Goal: Transaction & Acquisition: Purchase product/service

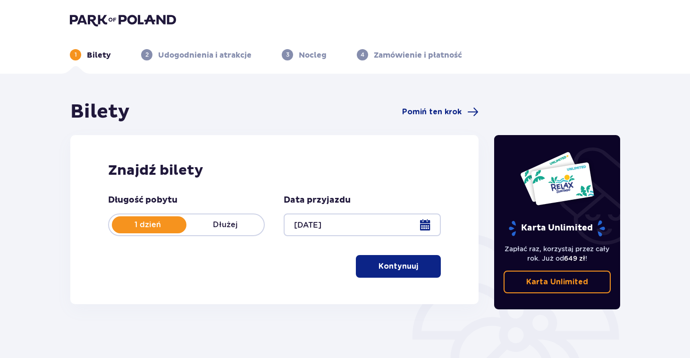
click at [421, 226] on div at bounding box center [362, 224] width 157 height 23
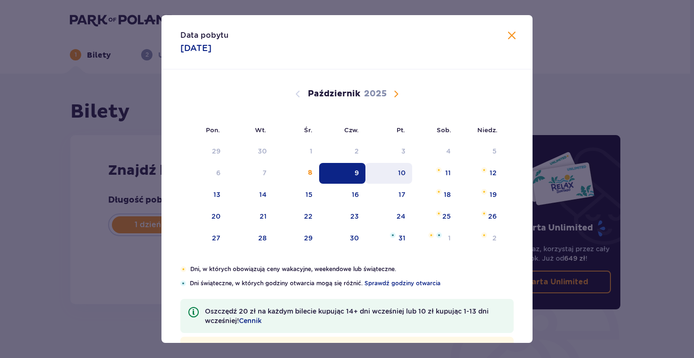
click at [400, 179] on div "10" at bounding box center [388, 173] width 47 height 21
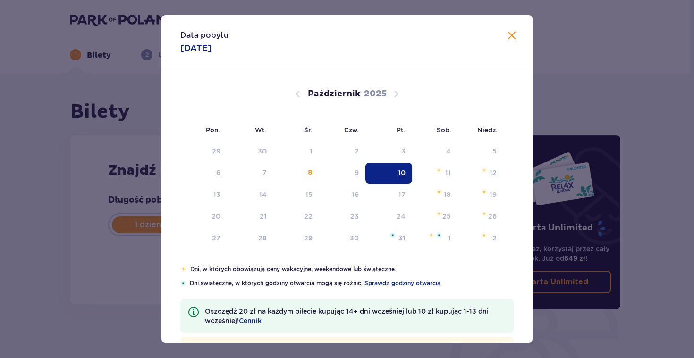
type input "10.10.25"
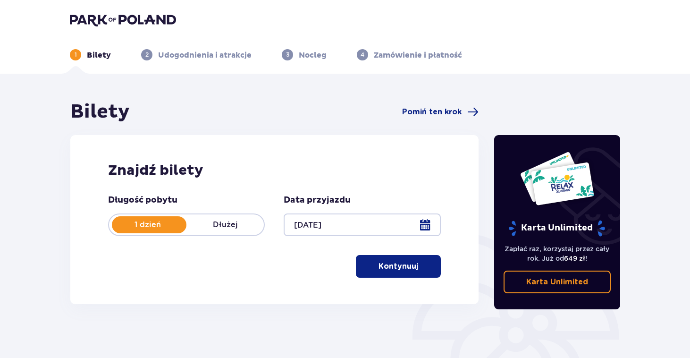
click at [404, 270] on p "Kontynuuj" at bounding box center [399, 266] width 40 height 10
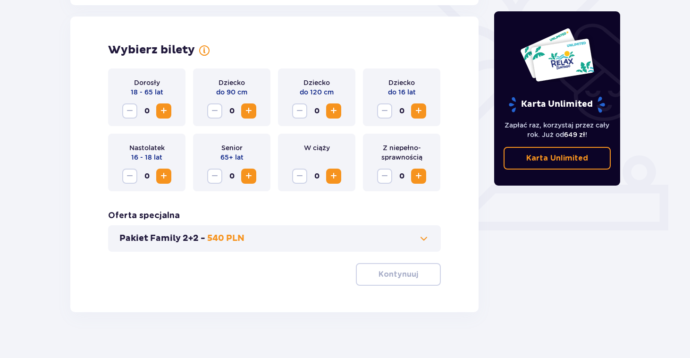
scroll to position [263, 0]
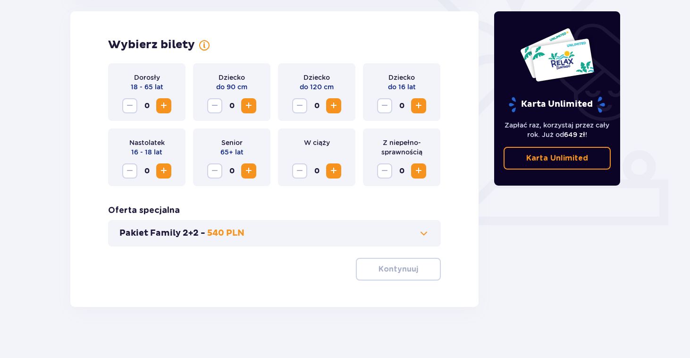
click at [167, 107] on span "Zwiększ" at bounding box center [163, 105] width 11 height 11
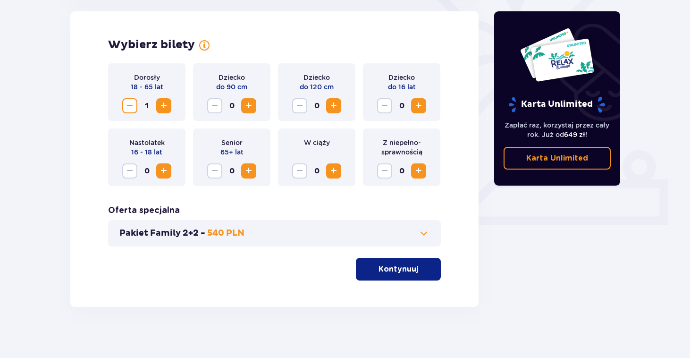
click at [167, 107] on span "Zwiększ" at bounding box center [163, 105] width 11 height 11
click at [406, 278] on button "Kontynuuj" at bounding box center [398, 269] width 85 height 23
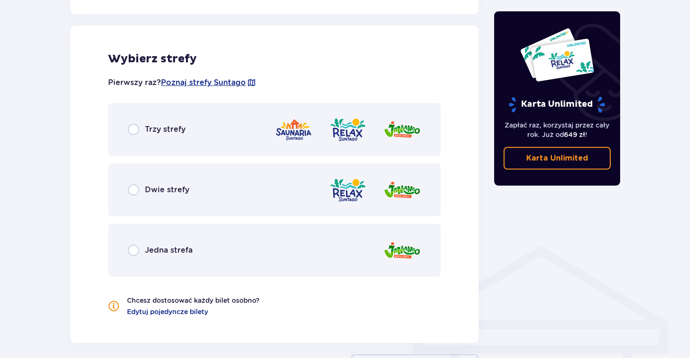
scroll to position [524, 0]
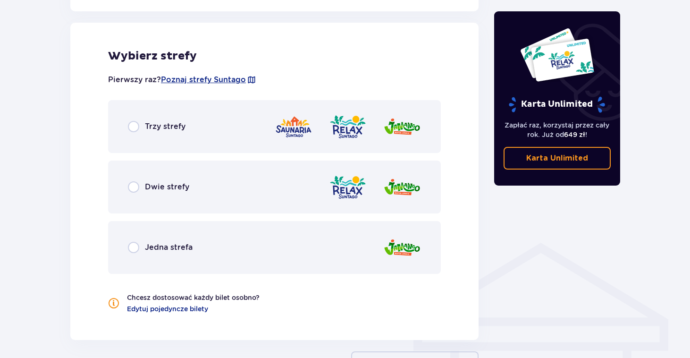
click at [141, 131] on div "Trzy strefy" at bounding box center [157, 126] width 58 height 11
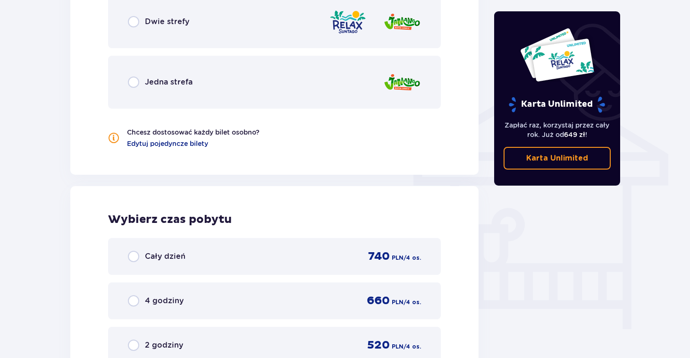
scroll to position [788, 0]
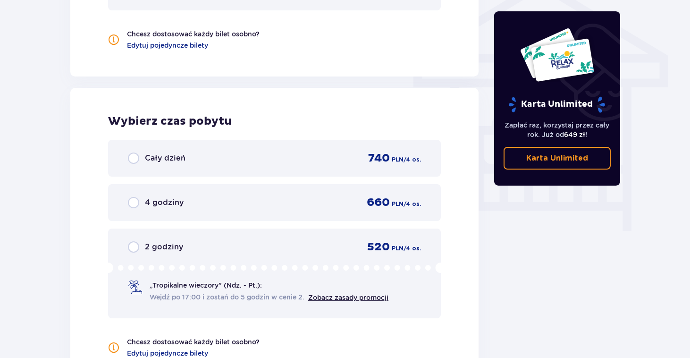
click at [449, 86] on div "Wybierz czas pobytu Cały dzień 740 PLN / 4 os. 4 godziny 660 PLN / 4 os. 2 godz…" at bounding box center [274, 230] width 408 height 308
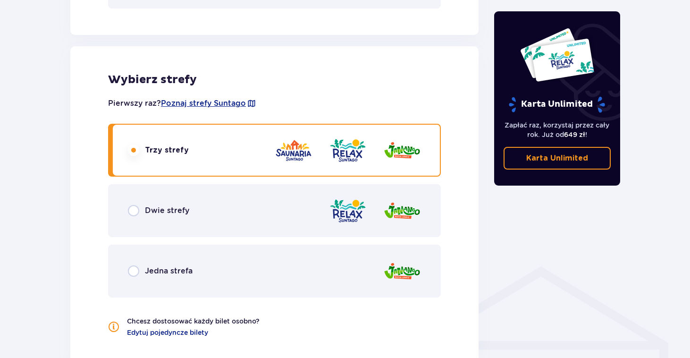
scroll to position [501, 0]
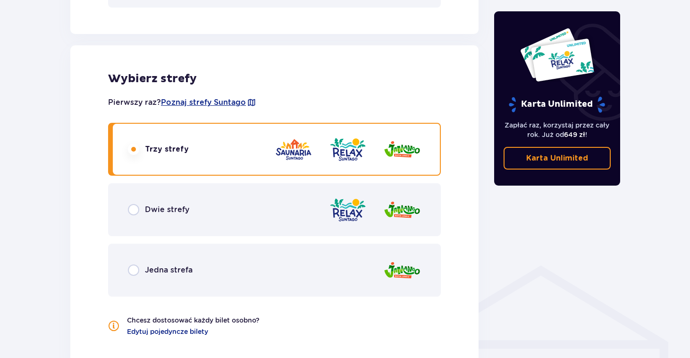
click at [127, 211] on div "Dwie strefy" at bounding box center [274, 209] width 333 height 53
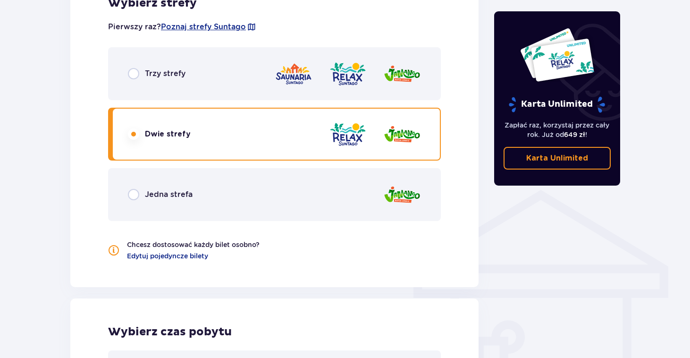
scroll to position [574, 0]
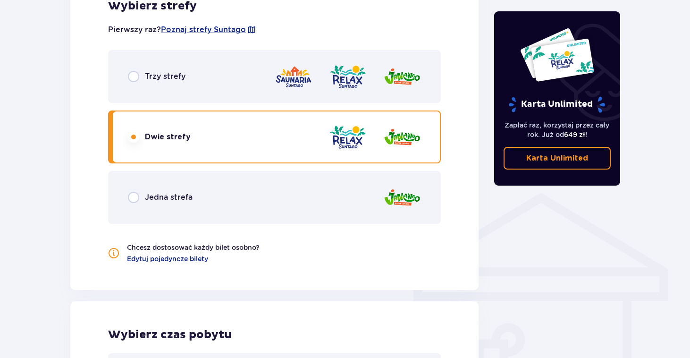
click at [129, 196] on input "radio" at bounding box center [133, 197] width 11 height 11
radio input "true"
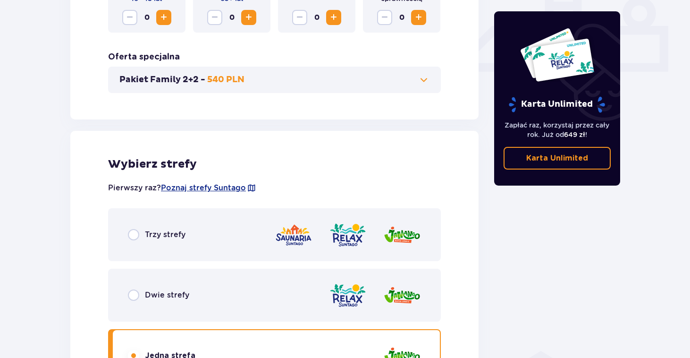
scroll to position [394, 0]
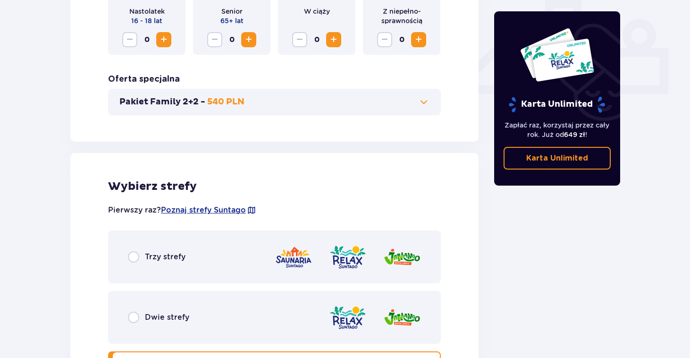
click at [410, 106] on button "Pakiet Family 2+2 - 540 PLN" at bounding box center [274, 101] width 310 height 11
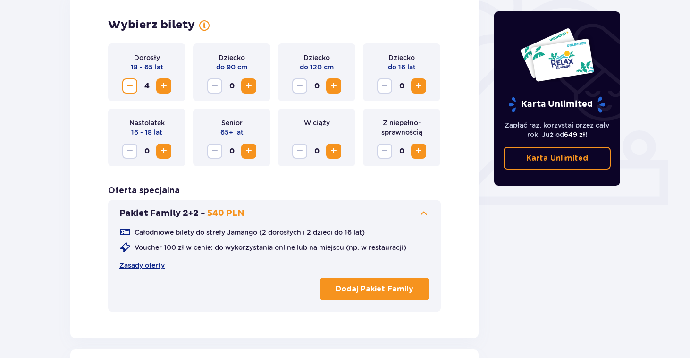
scroll to position [283, 0]
click at [416, 216] on button "Pakiet Family 2+2 - 540 PLN" at bounding box center [274, 212] width 310 height 11
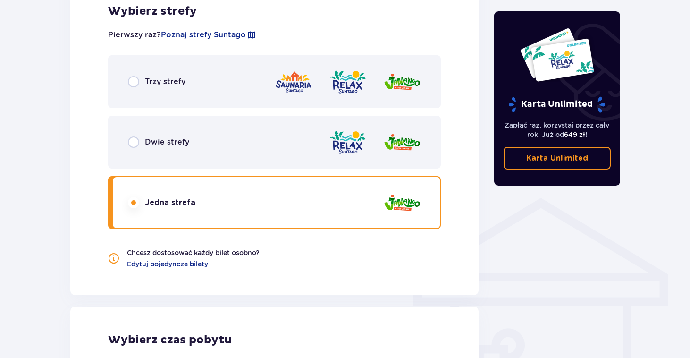
scroll to position [569, 0]
click at [182, 263] on span "Edytuj pojedyncze bilety" at bounding box center [167, 263] width 81 height 9
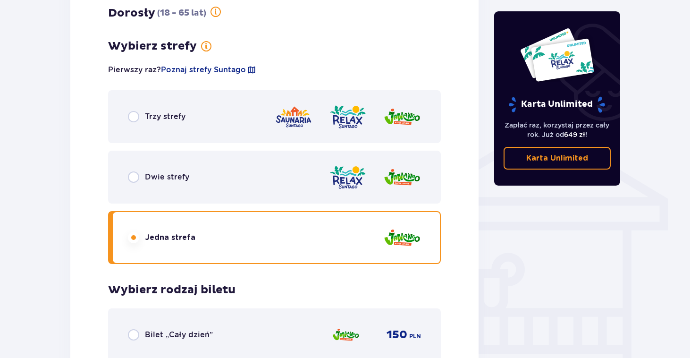
click at [229, 190] on div "Dwie strefy" at bounding box center [274, 177] width 333 height 53
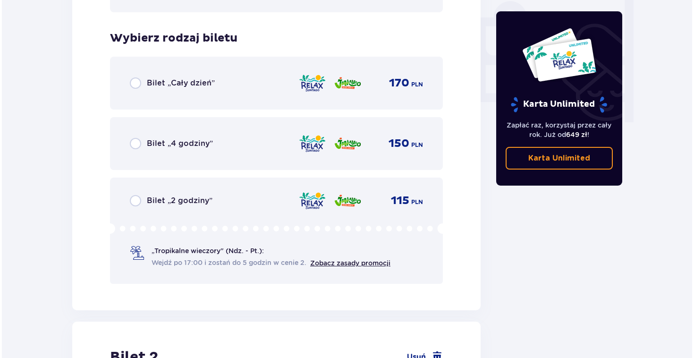
scroll to position [896, 0]
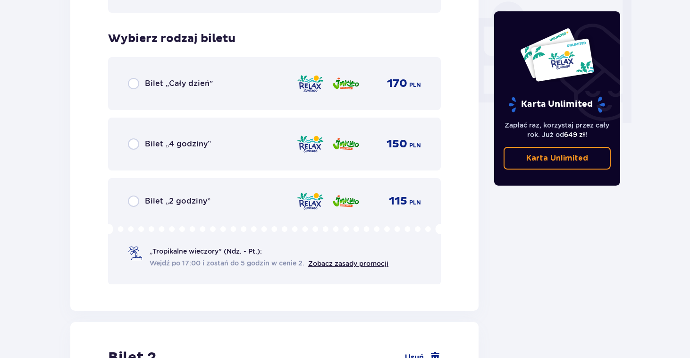
click at [222, 259] on span "Wejdź po 17:00 i zostań do 5 godzin w cenie 2." at bounding box center [227, 262] width 155 height 9
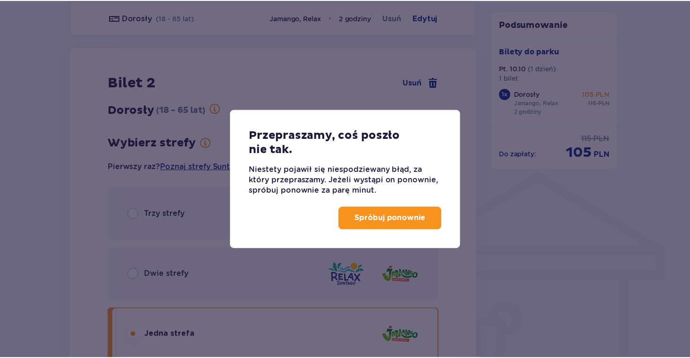
scroll to position [584, 0]
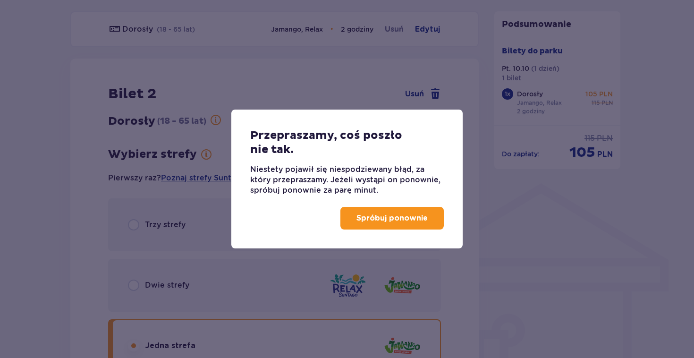
click at [358, 220] on p "Spróbuj ponownie" at bounding box center [392, 218] width 71 height 10
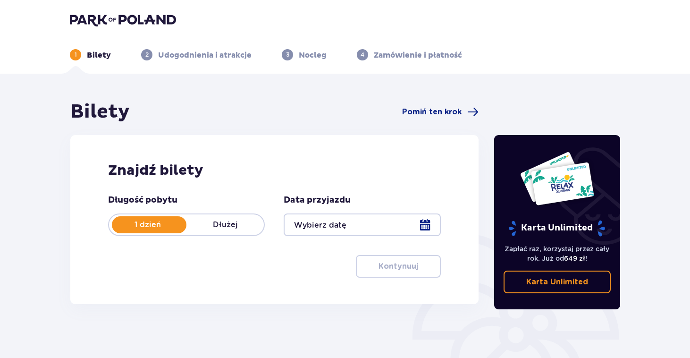
click at [340, 219] on div at bounding box center [362, 224] width 157 height 23
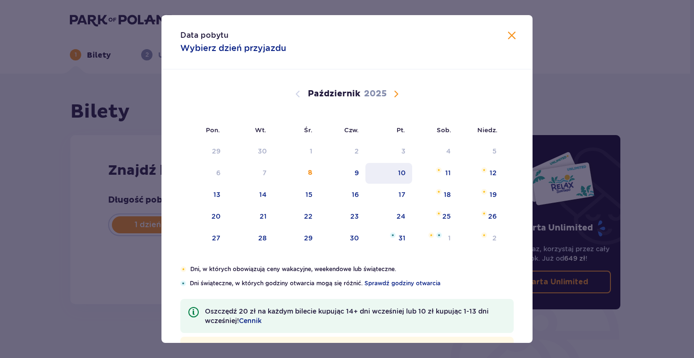
click at [398, 177] on div "10" at bounding box center [402, 172] width 8 height 9
type input "10.10.25"
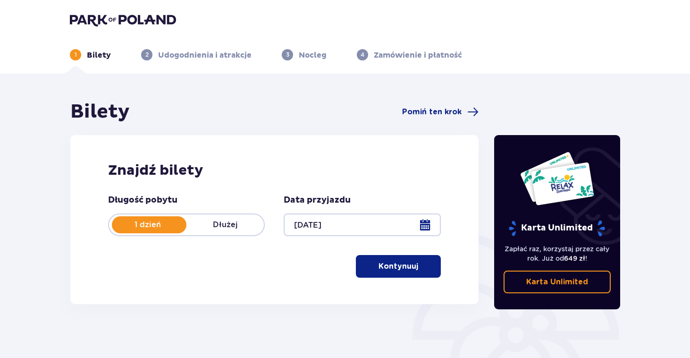
scroll to position [6, 0]
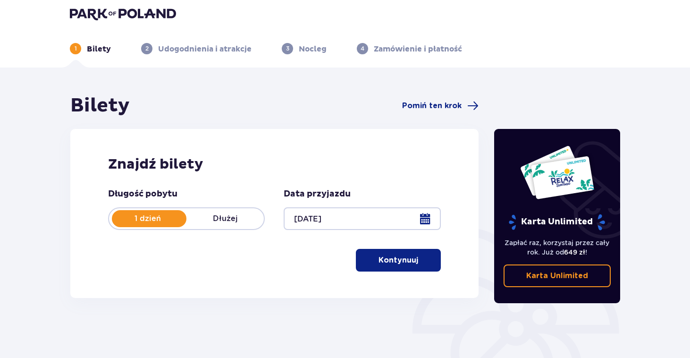
click at [379, 258] on p "Kontynuuj" at bounding box center [399, 260] width 40 height 10
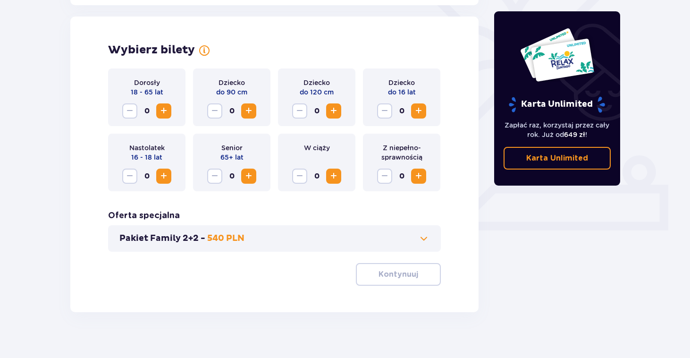
scroll to position [263, 0]
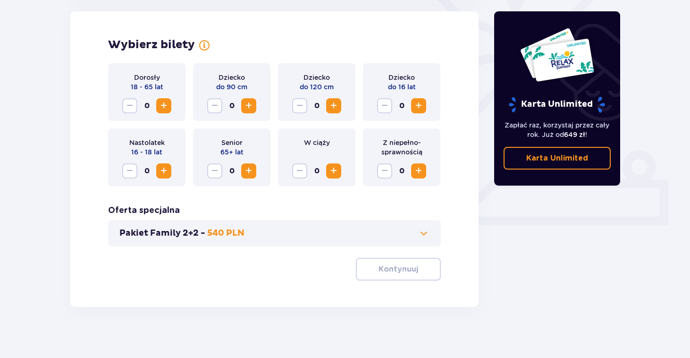
click at [165, 106] on span "Zwiększ" at bounding box center [163, 105] width 11 height 11
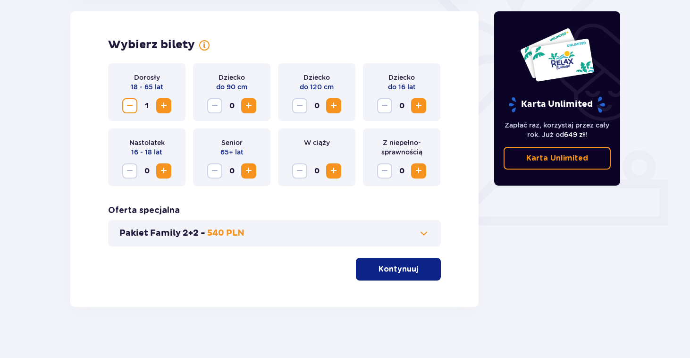
click at [165, 106] on span "Zwiększ" at bounding box center [163, 105] width 11 height 11
click at [382, 262] on button "Kontynuuj" at bounding box center [398, 269] width 85 height 23
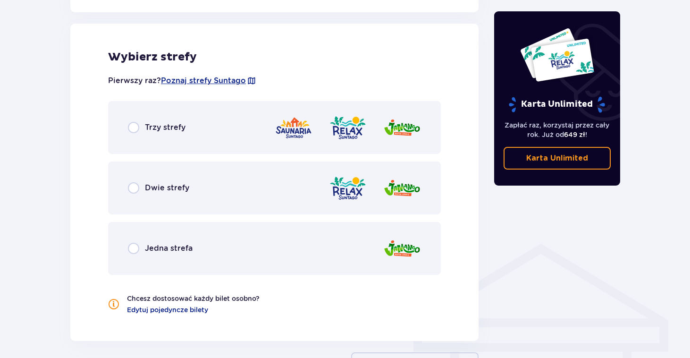
scroll to position [524, 0]
click at [133, 249] on input "radio" at bounding box center [133, 247] width 11 height 11
radio input "true"
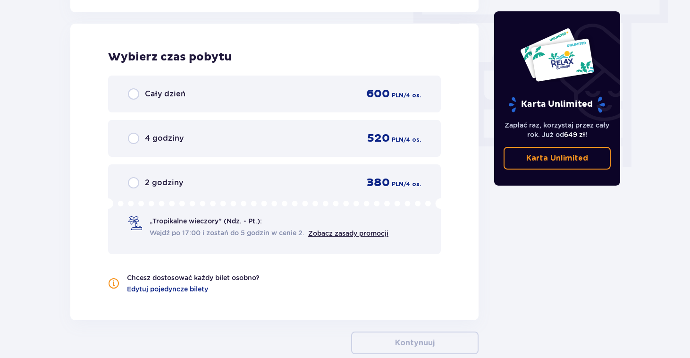
scroll to position [853, 0]
click at [256, 228] on span "Wejdź po 17:00 i zostań do 5 godzin w cenie 2." at bounding box center [227, 231] width 155 height 9
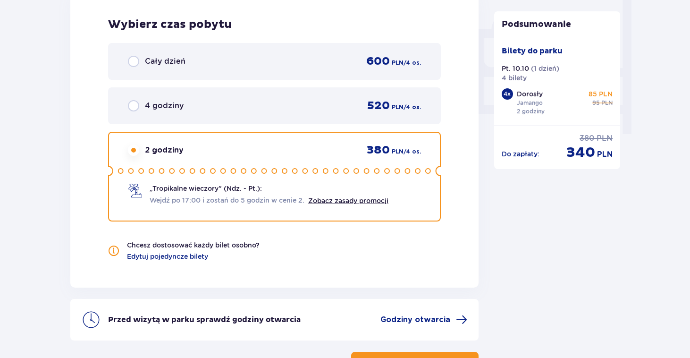
scroll to position [899, 0]
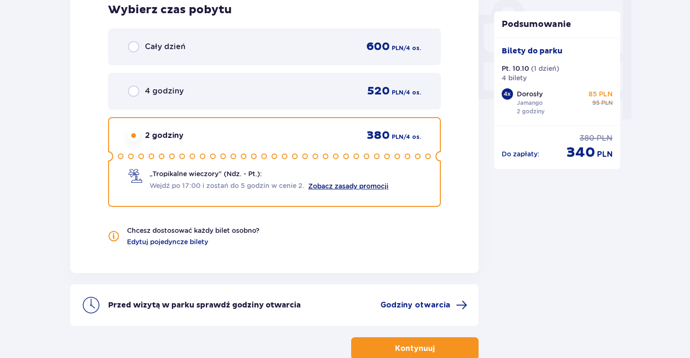
click at [324, 185] on link "Zobacz zasady promocji" at bounding box center [348, 186] width 80 height 8
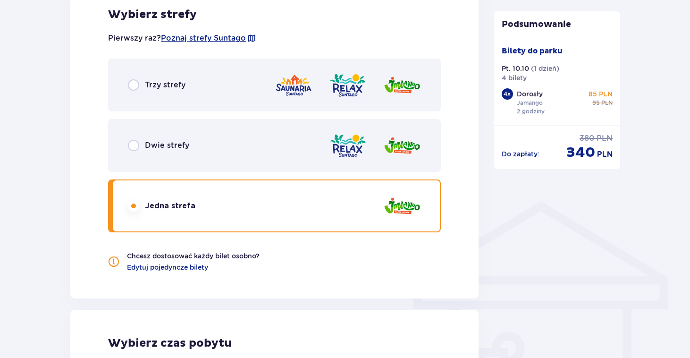
scroll to position [535, 0]
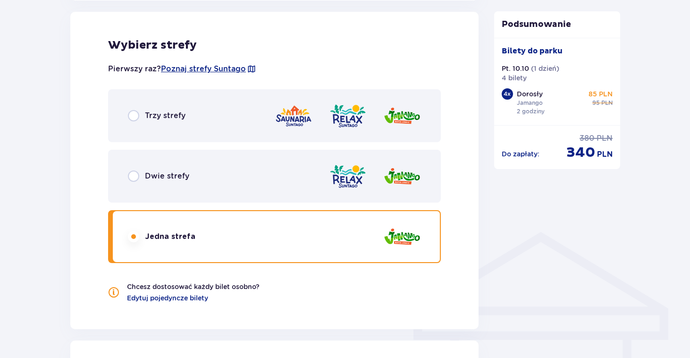
click at [236, 189] on div "Dwie strefy" at bounding box center [274, 176] width 333 height 53
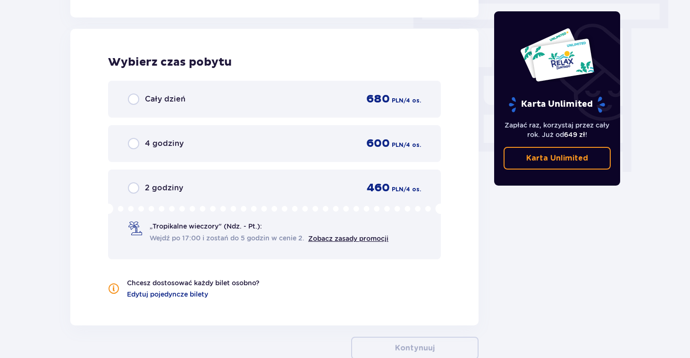
scroll to position [853, 0]
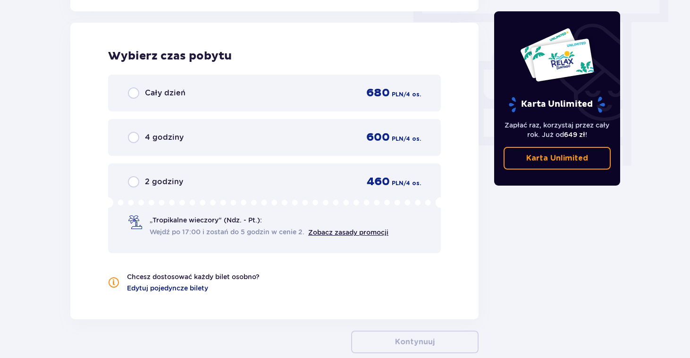
click at [187, 290] on span "Edytuj pojedyncze bilety" at bounding box center [167, 287] width 81 height 9
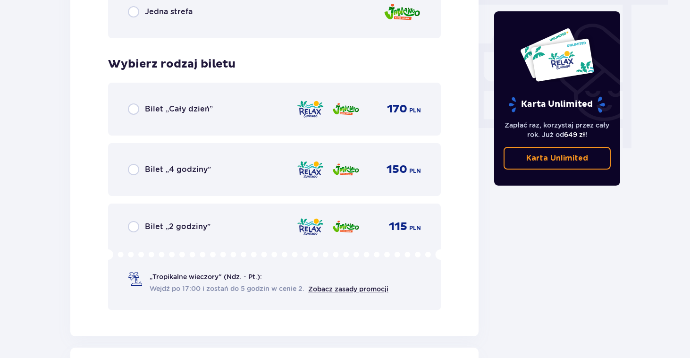
scroll to position [871, 0]
click at [205, 276] on span "„Tropikalne wieczory" (Ndz. - Pt.):" at bounding box center [206, 276] width 112 height 9
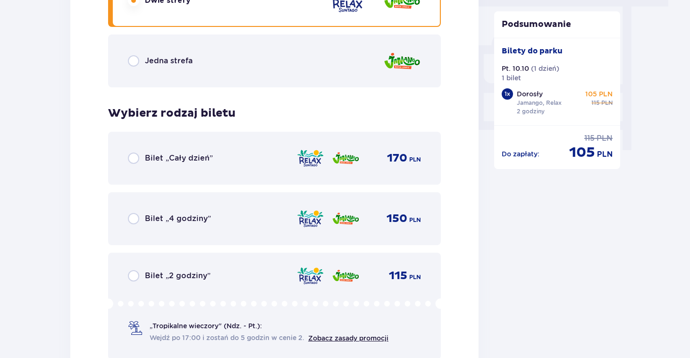
scroll to position [872, 0]
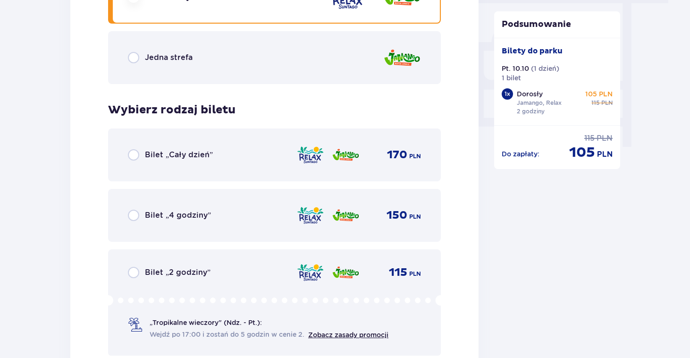
click at [201, 310] on div "„Tropikalne wieczory" (Ndz. - Pt.): Wejdź po 17:00 i zostań do 5 godzin w cenie…" at bounding box center [274, 317] width 293 height 44
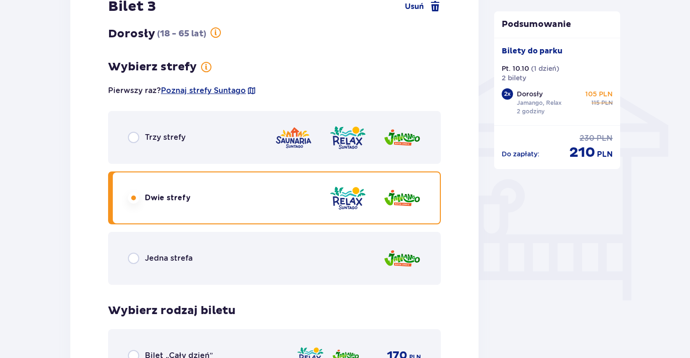
click at [211, 263] on div "Jedna strefa" at bounding box center [274, 258] width 333 height 53
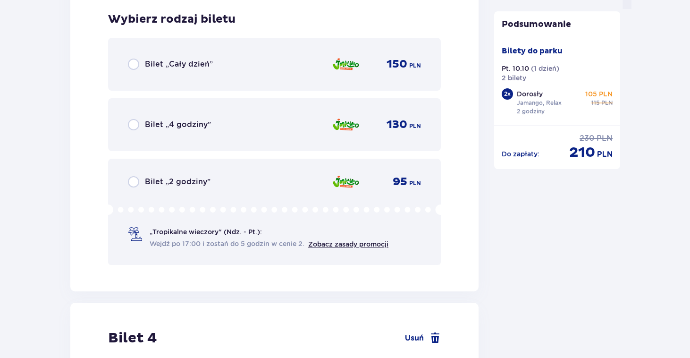
scroll to position [1017, 0]
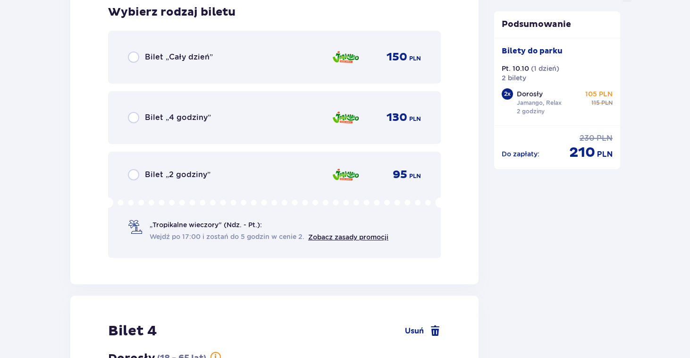
click at [214, 236] on span "Wejdź po 17:00 i zostań do 5 godzin w cenie 2." at bounding box center [227, 236] width 155 height 9
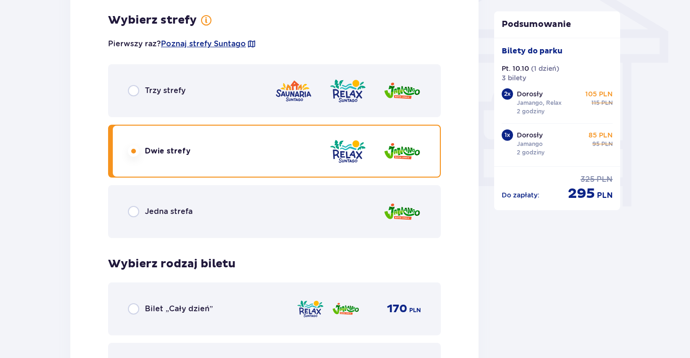
scroll to position [825, 0]
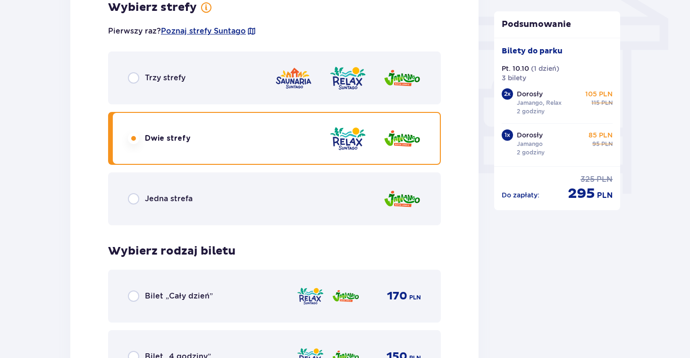
click at [209, 254] on h4 "Wybierz rodzaj biletu dla biletu o numerze 4" at bounding box center [171, 251] width 127 height 14
click at [222, 212] on div "Jedna strefa" at bounding box center [274, 198] width 333 height 53
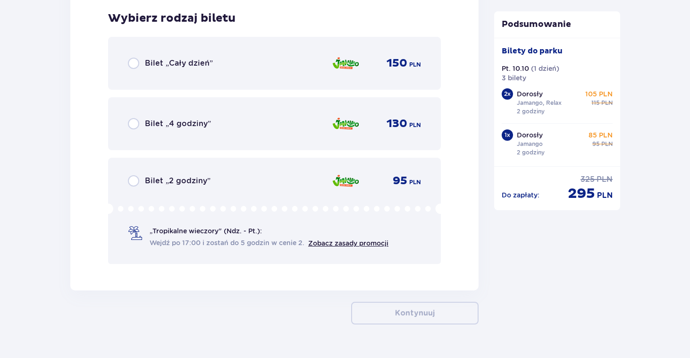
click at [222, 230] on span "„Tropikalne wieczory" (Ndz. - Pt.):" at bounding box center [206, 230] width 112 height 9
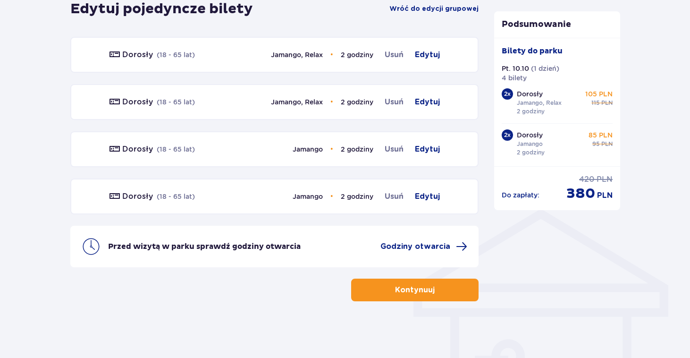
scroll to position [558, 0]
click at [368, 286] on button "Kontynuuj" at bounding box center [414, 290] width 127 height 23
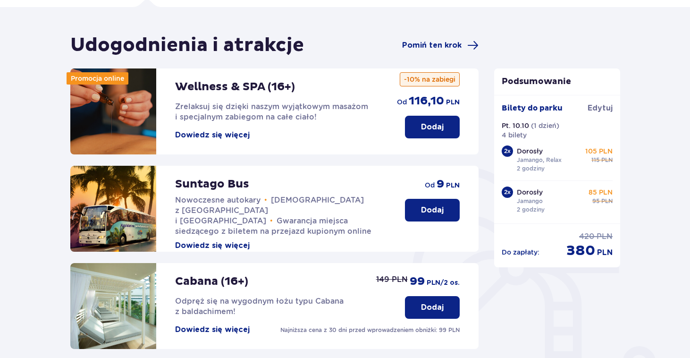
scroll to position [58, 0]
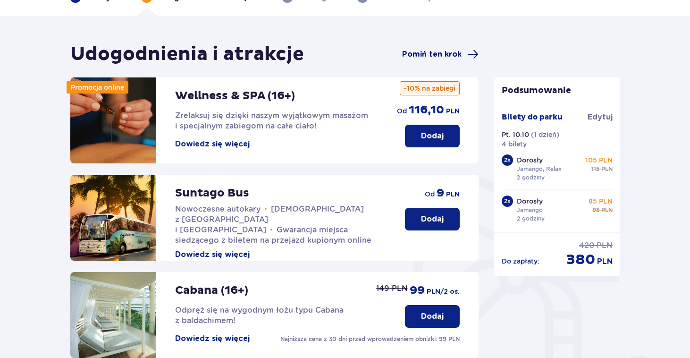
click at [428, 51] on span "Pomiń ten krok" at bounding box center [431, 54] width 59 height 10
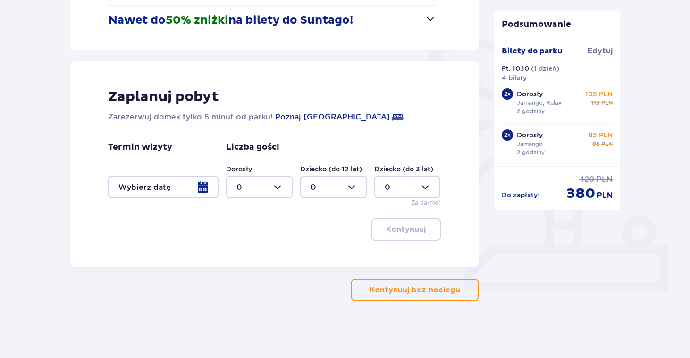
scroll to position [197, 0]
click at [427, 287] on p "Kontynuuj bez noclegu" at bounding box center [415, 290] width 91 height 10
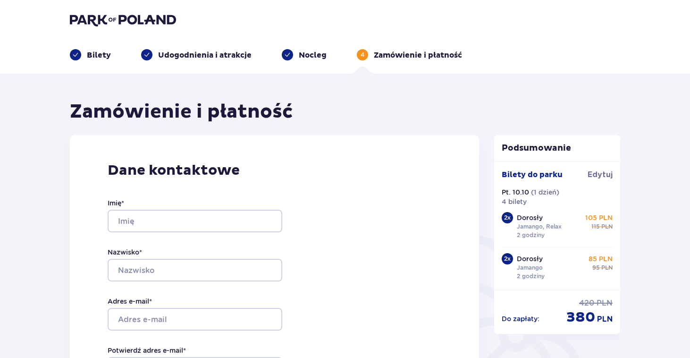
click at [240, 207] on div "Imię *" at bounding box center [195, 215] width 175 height 34
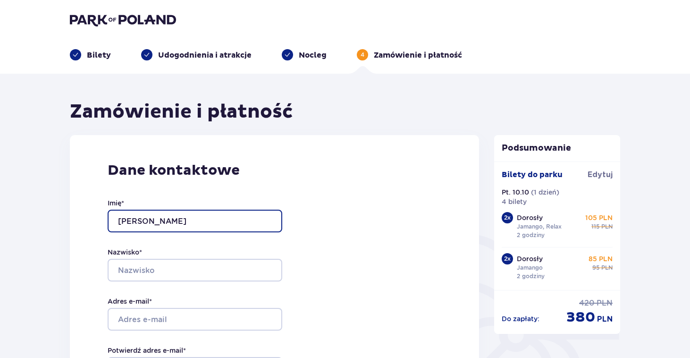
type input "Maja"
click at [215, 255] on div "Nazwisko *" at bounding box center [195, 264] width 175 height 34
click at [213, 286] on div "Imię * Maja Nazwisko * Adres e-mail * Potwierdź adres e-mail * Numer telefonu *…" at bounding box center [195, 318] width 175 height 279
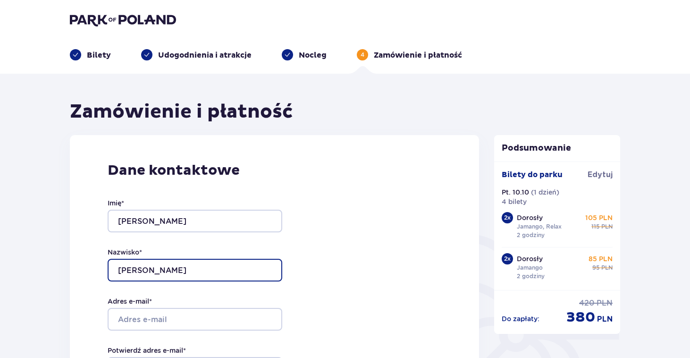
type input "Milczarek"
click at [232, 55] on p "Udogodnienia i atrakcje" at bounding box center [204, 55] width 93 height 10
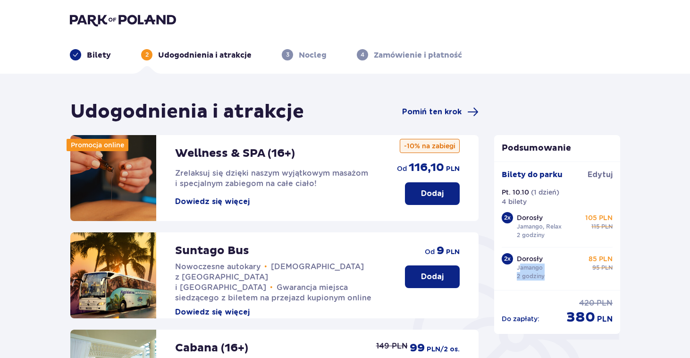
drag, startPoint x: 518, startPoint y: 268, endPoint x: 553, endPoint y: 283, distance: 38.1
click at [553, 283] on div "Bilety do parku Edytuj Pt. 10.10 ( 1 dzień ) 4 bilety 2 x Dorosły Jamango, Rela…" at bounding box center [557, 225] width 127 height 128
click at [545, 275] on div "Dorosły Jamango 2 godziny 85 PLN cena regularna 95 PLN" at bounding box center [565, 267] width 96 height 26
drag, startPoint x: 520, startPoint y: 227, endPoint x: 557, endPoint y: 230, distance: 37.4
click at [557, 230] on p "Jamango, Relax" at bounding box center [539, 226] width 45 height 8
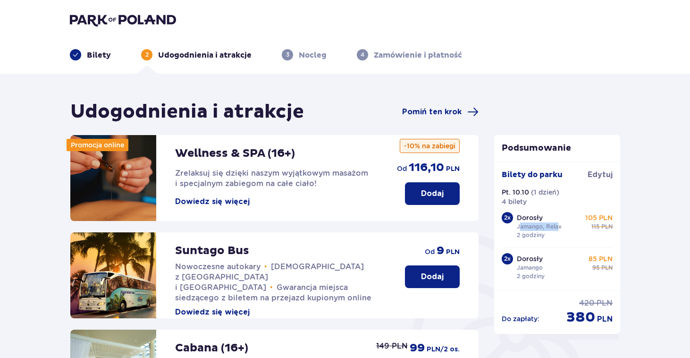
click at [557, 230] on p "Jamango, Relax" at bounding box center [539, 226] width 45 height 8
click at [100, 59] on p "Bilety" at bounding box center [99, 55] width 24 height 10
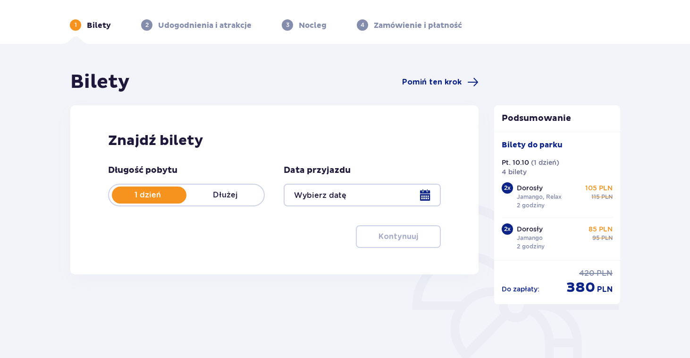
scroll to position [32, 0]
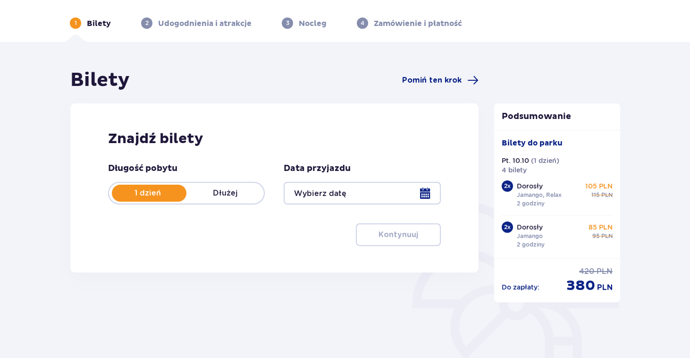
type input "10.10.25"
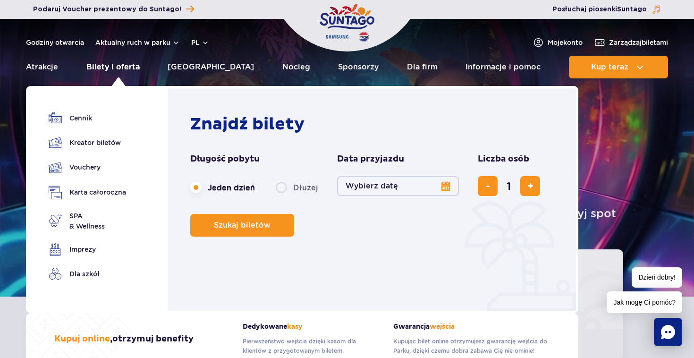
click at [110, 62] on link "Bilety i oferta" at bounding box center [112, 67] width 53 height 23
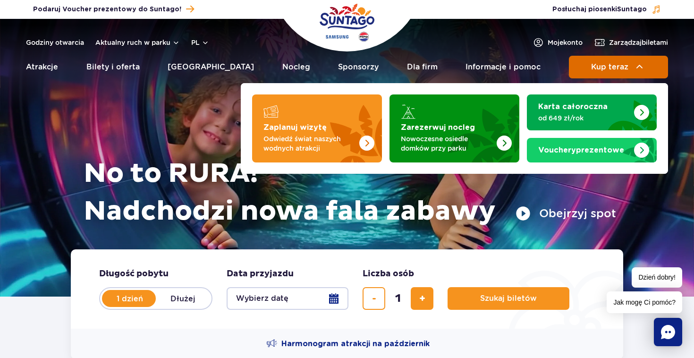
click at [582, 72] on button "Kup teraz" at bounding box center [618, 67] width 99 height 23
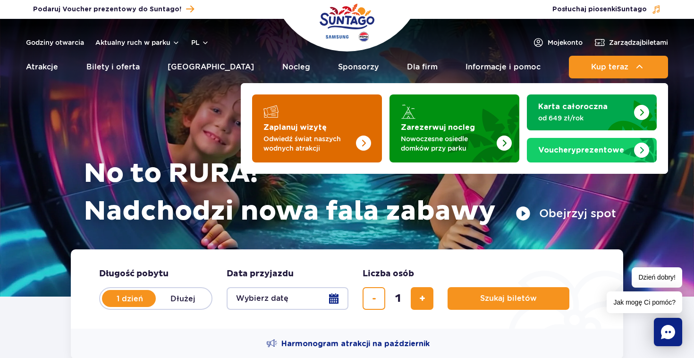
click at [369, 131] on img "Zaplanuj wizytę" at bounding box center [344, 126] width 75 height 74
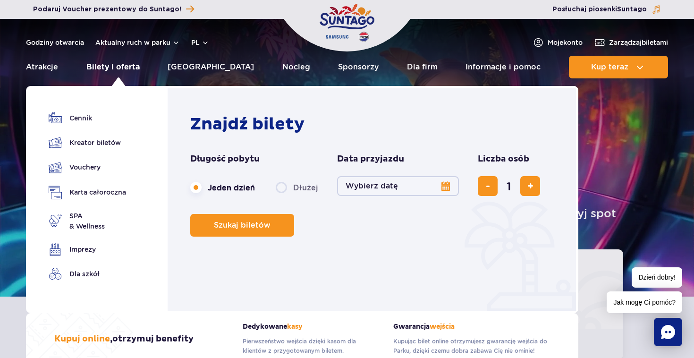
click at [130, 60] on link "Bilety i oferta" at bounding box center [112, 67] width 53 height 23
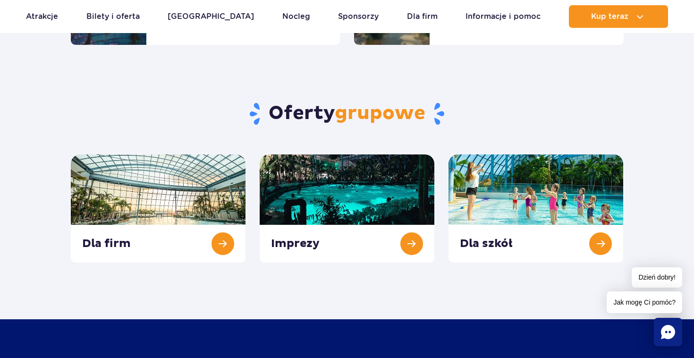
scroll to position [307, 0]
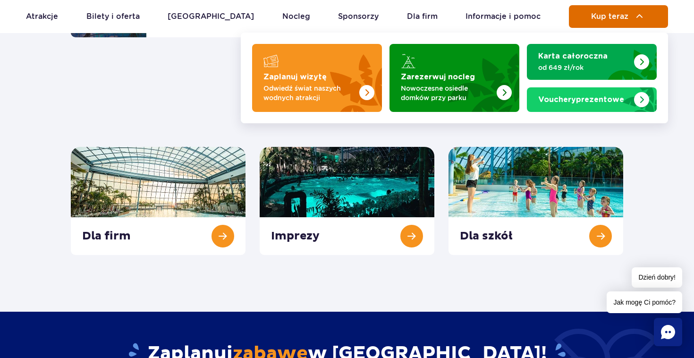
click at [639, 16] on img at bounding box center [639, 16] width 11 height 11
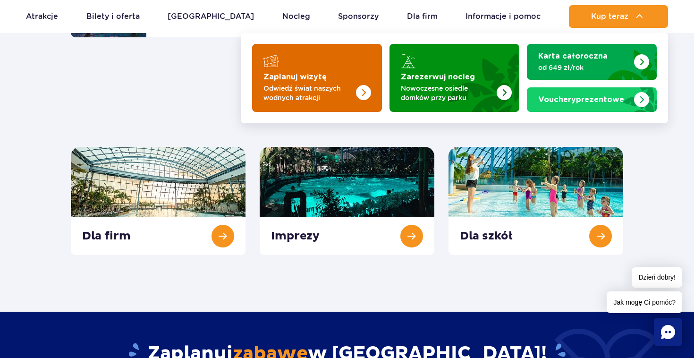
click at [328, 88] on p "Odwiedź świat naszych wodnych atrakcji" at bounding box center [309, 93] width 92 height 19
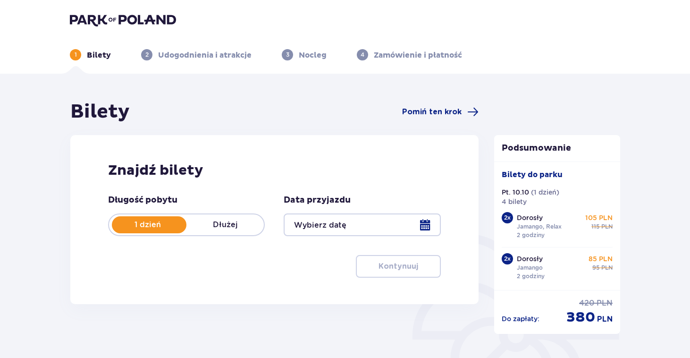
type input "[DATE]"
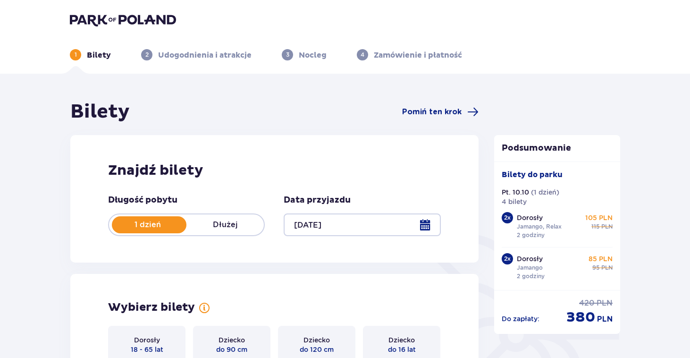
click at [79, 64] on header "1 Bilety 2 Udogodnienia i atrakcje 3 Nocleg 4 Zamówienie i płatność" at bounding box center [345, 37] width 690 height 74
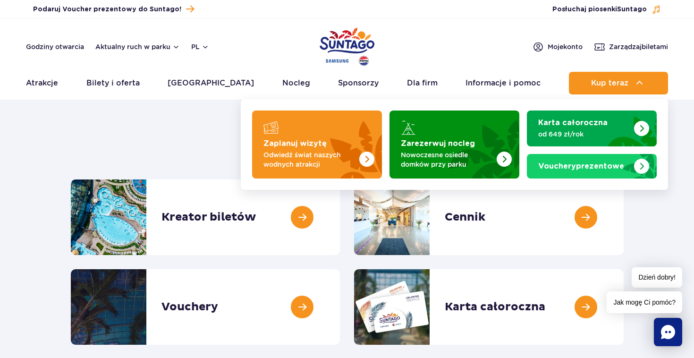
click at [613, 67] on header "Godziny otwarcia Aktualny ruch w parku pl PL EN UA Moje konto Zarządzaj biletam…" at bounding box center [347, 59] width 694 height 81
click at [609, 90] on button "Kup teraz" at bounding box center [618, 83] width 99 height 23
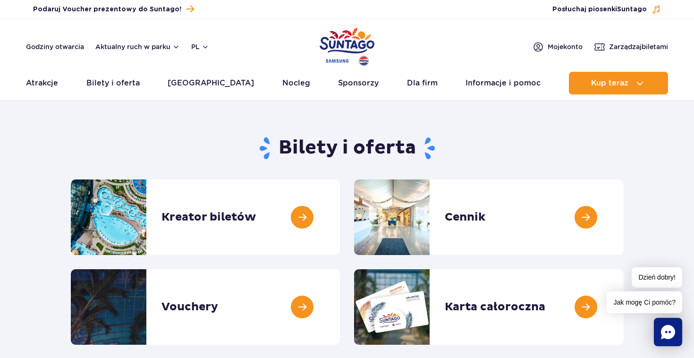
click at [179, 163] on div "Bilety i oferta" at bounding box center [347, 153] width 567 height 51
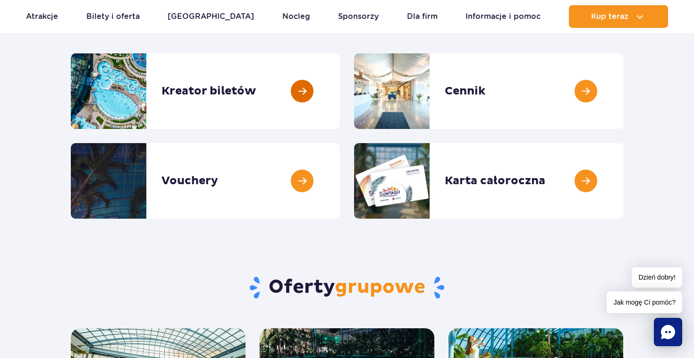
scroll to position [128, 0]
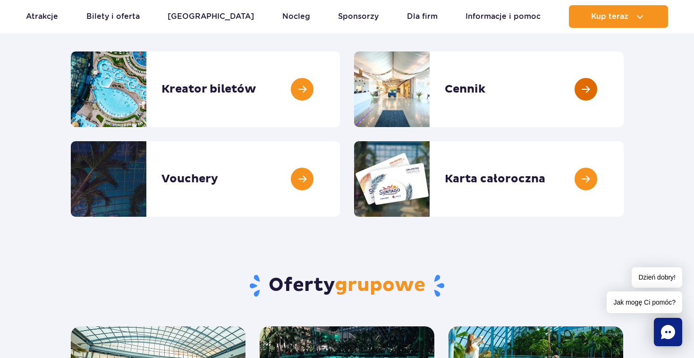
click at [624, 91] on link at bounding box center [624, 89] width 0 height 76
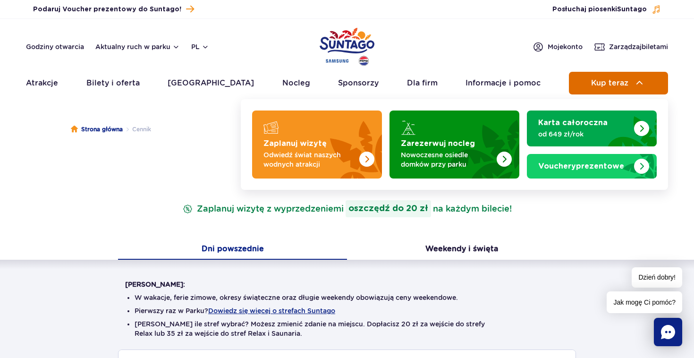
click at [646, 84] on button "Kup teraz" at bounding box center [618, 83] width 99 height 23
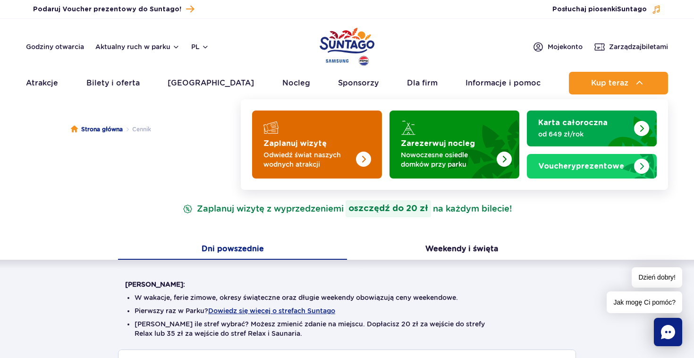
click at [377, 150] on img "Zaplanuj wizytę" at bounding box center [344, 142] width 75 height 74
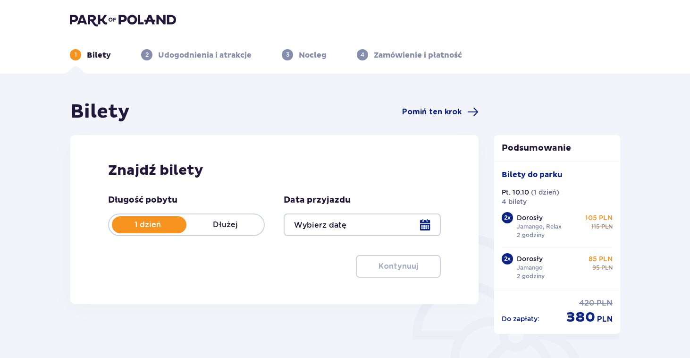
type input "10.10.25"
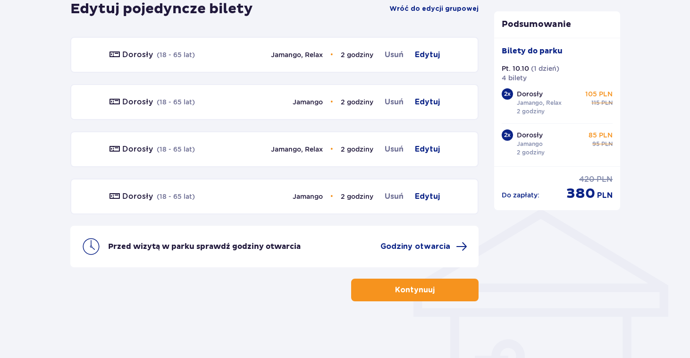
scroll to position [558, 0]
click at [382, 289] on button "Kontynuuj" at bounding box center [414, 290] width 127 height 23
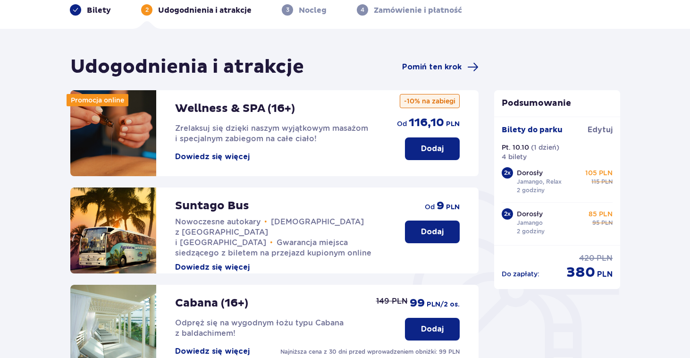
scroll to position [16, 0]
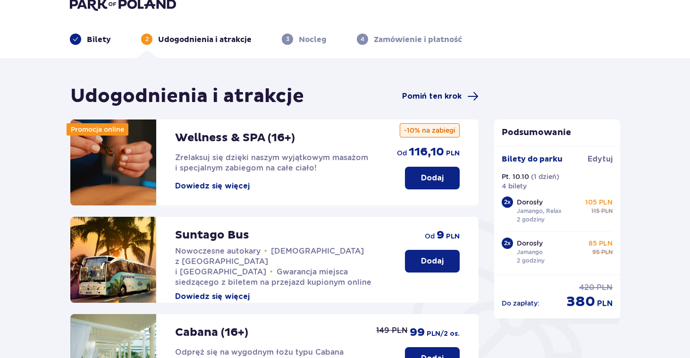
click at [453, 93] on span "Pomiń ten krok" at bounding box center [431, 96] width 59 height 10
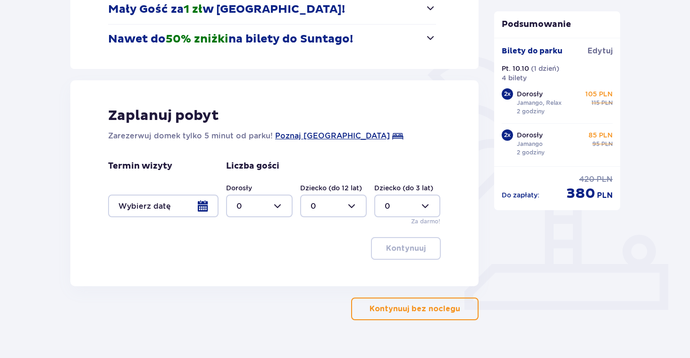
scroll to position [179, 0]
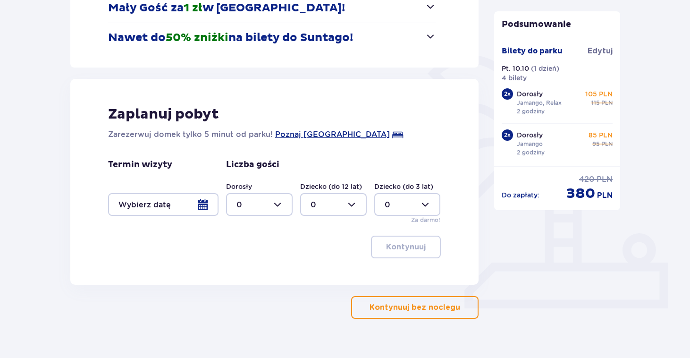
click at [398, 300] on button "Kontynuuj bez noclegu" at bounding box center [414, 307] width 127 height 23
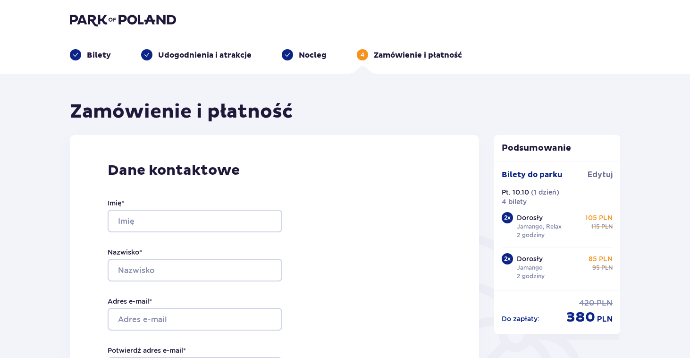
click at [262, 205] on div "Imię *" at bounding box center [195, 215] width 175 height 34
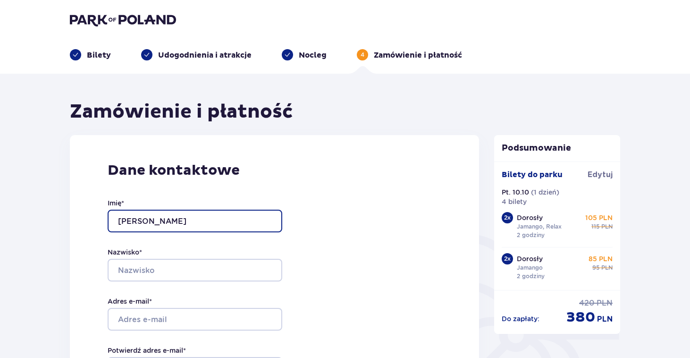
type input "Maja"
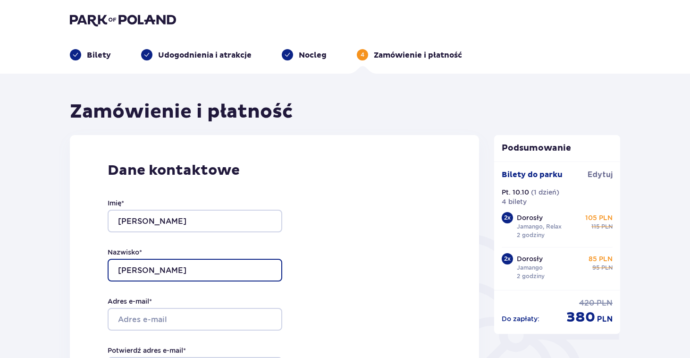
type input "Milczarek"
click at [334, 256] on div "Dane kontaktowe Imię * Maja Nazwisko * Milczarek Adres e-mail * Potwierdź adres…" at bounding box center [274, 335] width 409 height 400
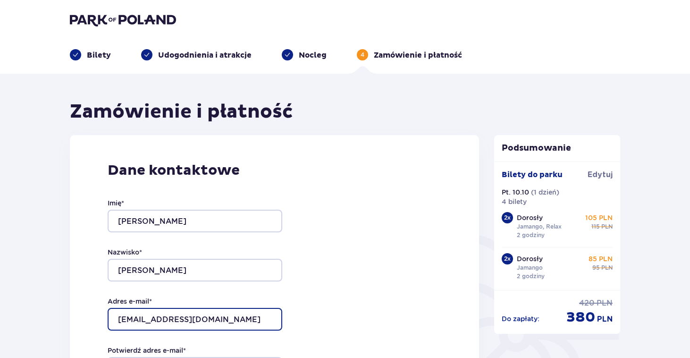
type input "[EMAIL_ADDRESS][DOMAIN_NAME]"
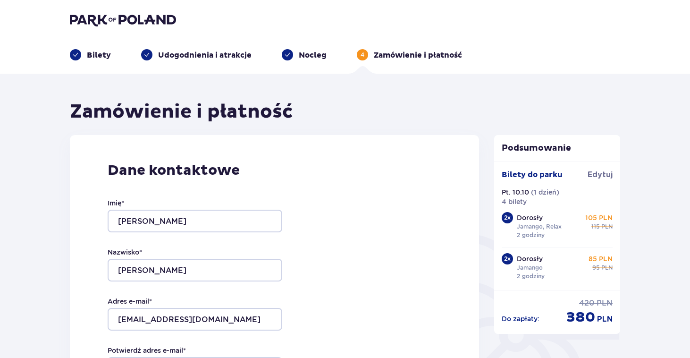
click at [337, 220] on div "Dane kontaktowe Imię * Maja Nazwisko * Milczarek Adres e-mail * maja.milczarek2…" at bounding box center [274, 335] width 409 height 400
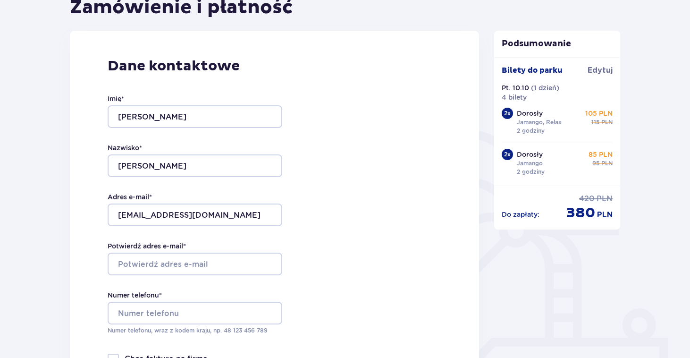
scroll to position [130, 0]
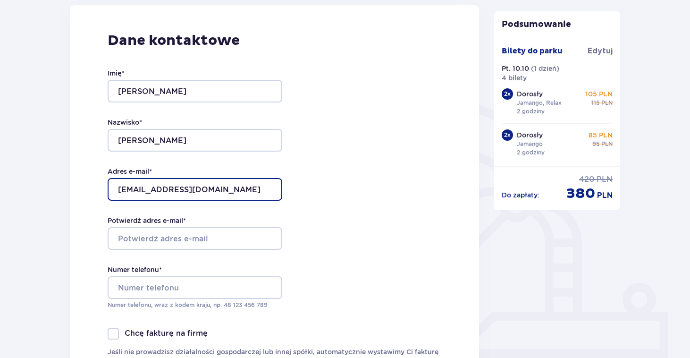
drag, startPoint x: 252, startPoint y: 193, endPoint x: 104, endPoint y: 191, distance: 147.3
click at [104, 191] on div "Dane kontaktowe Imię * Maja Nazwisko * Milczarek Adres e-mail * maja.milczarek2…" at bounding box center [274, 205] width 409 height 400
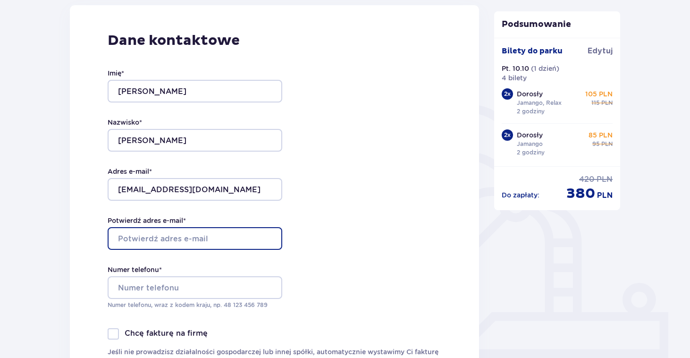
drag, startPoint x: 152, startPoint y: 224, endPoint x: 153, endPoint y: 238, distance: 13.3
type input "v"
type input "[EMAIL_ADDRESS][DOMAIN_NAME]"
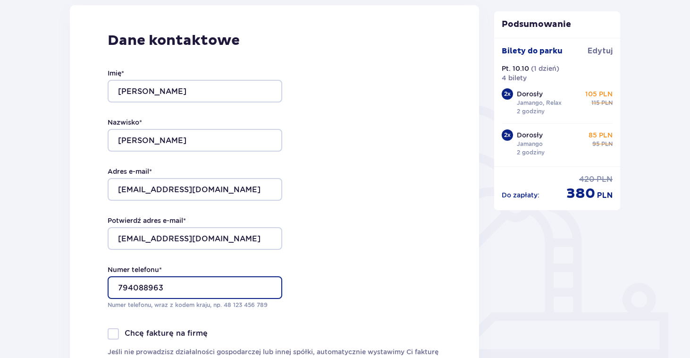
type input "794088963"
click at [313, 221] on div "Dane kontaktowe Imię * Maja Nazwisko * Milczarek Adres e-mail * maja.milczarek2…" at bounding box center [274, 205] width 409 height 400
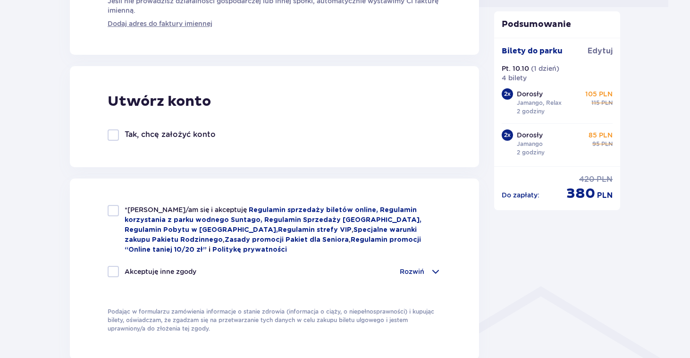
scroll to position [482, 0]
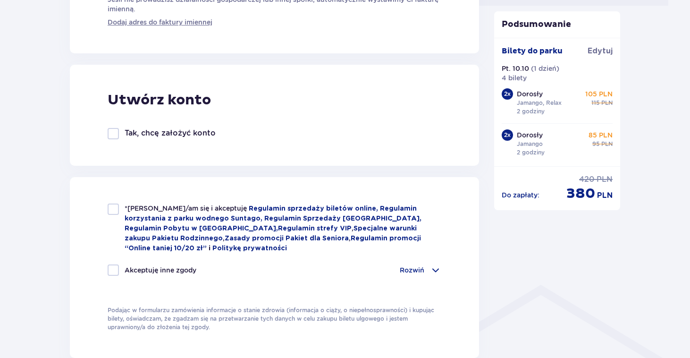
click at [118, 209] on div at bounding box center [113, 209] width 11 height 11
checkbox input "true"
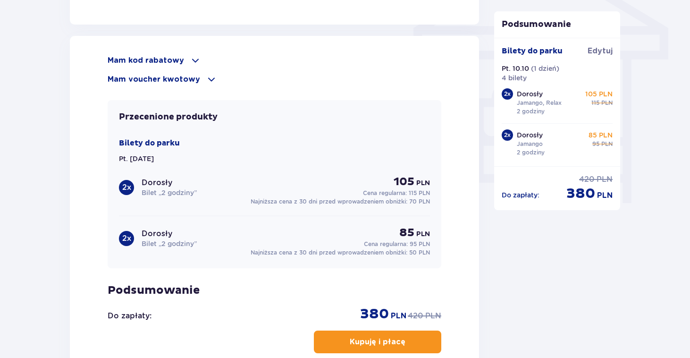
scroll to position [875, 0]
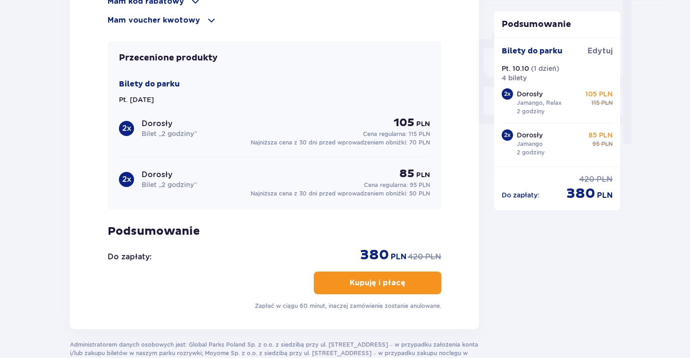
click at [362, 287] on p "Kupuję i płacę" at bounding box center [378, 283] width 56 height 10
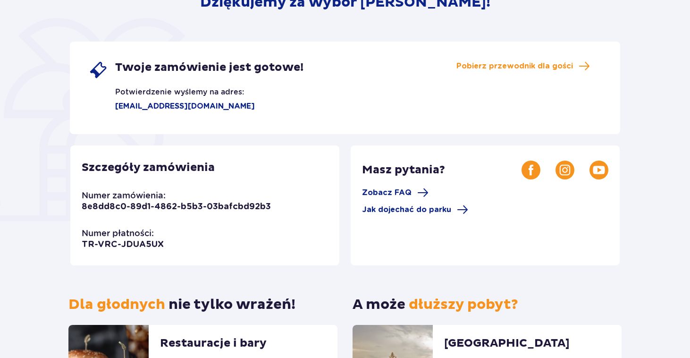
scroll to position [135, 0]
